Goal: Find specific page/section: Find specific page/section

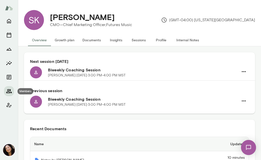
click at [9, 91] on icon "Members" at bounding box center [9, 91] width 6 height 6
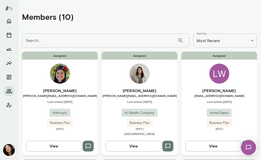
click at [56, 73] on img at bounding box center [60, 74] width 20 height 20
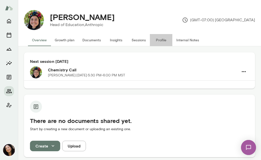
click at [161, 40] on button "Profile" at bounding box center [161, 40] width 23 height 12
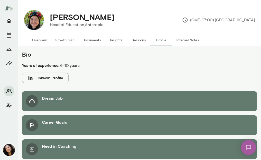
click at [36, 42] on button "Overview" at bounding box center [39, 40] width 23 height 12
